Goal: Feedback & Contribution: Submit feedback/report problem

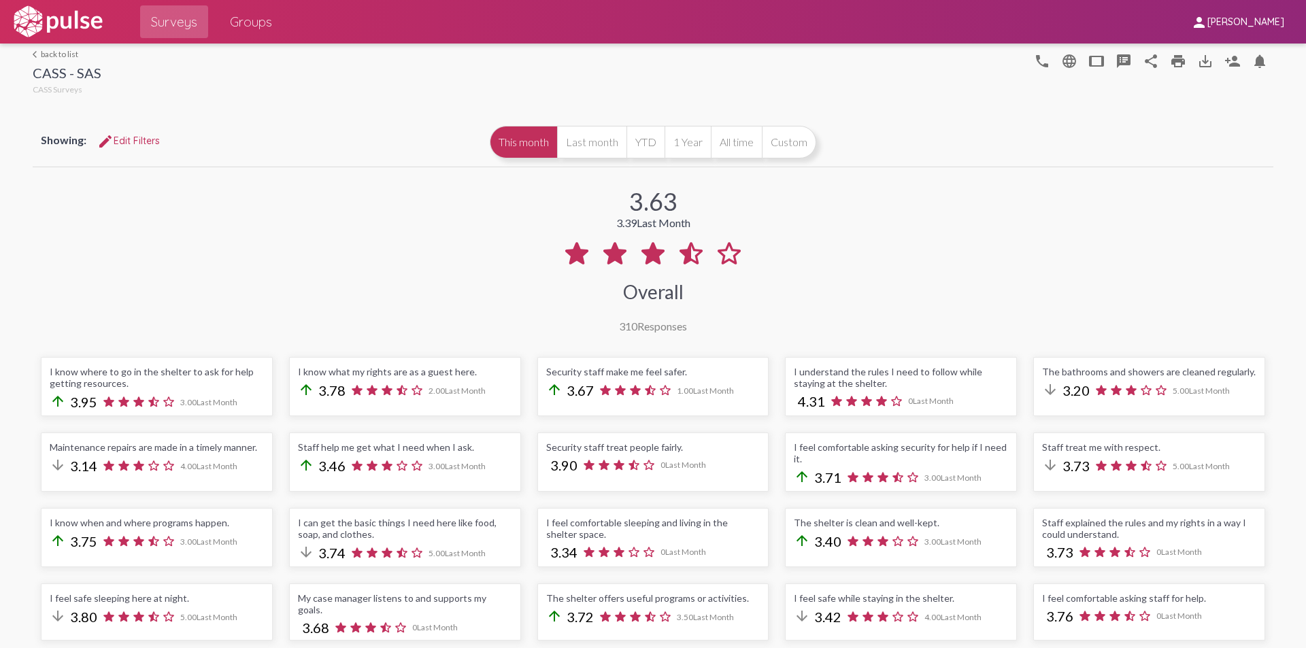
scroll to position [340, 0]
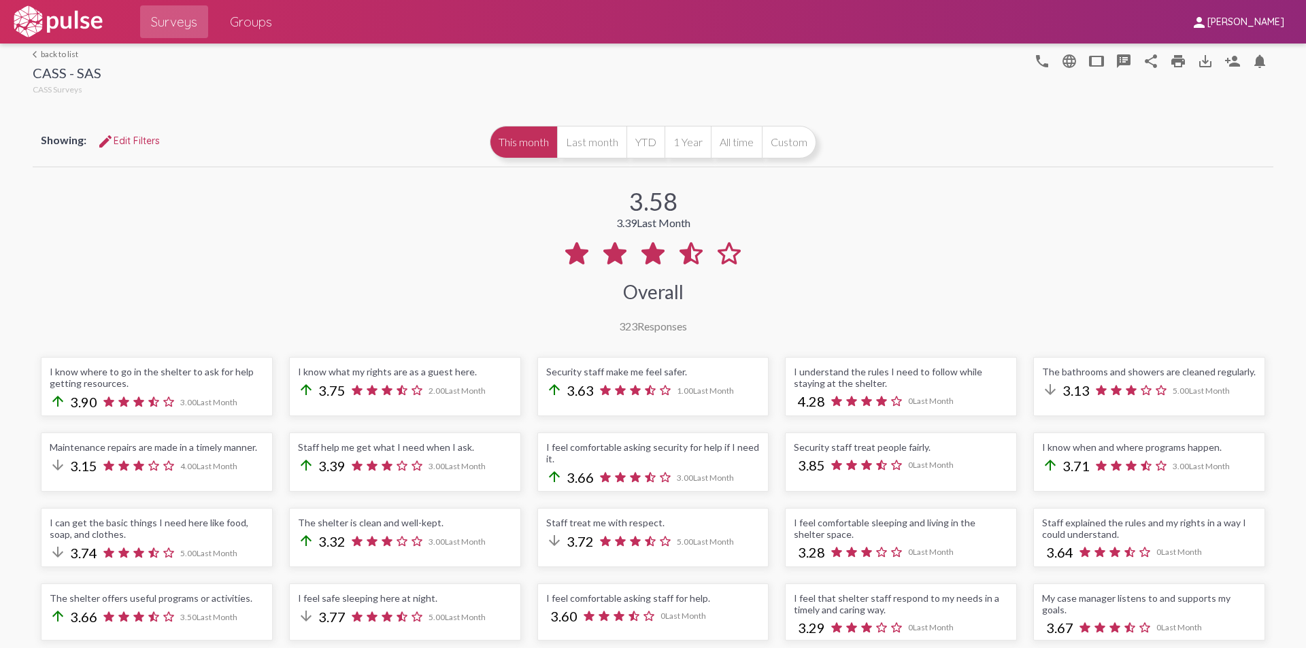
scroll to position [204, 0]
